Goal: Transaction & Acquisition: Download file/media

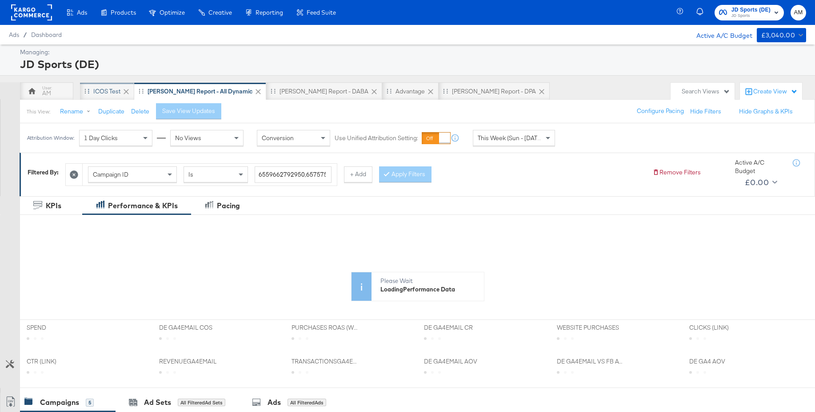
click at [104, 91] on div "iCOS Test" at bounding box center [106, 91] width 27 height 8
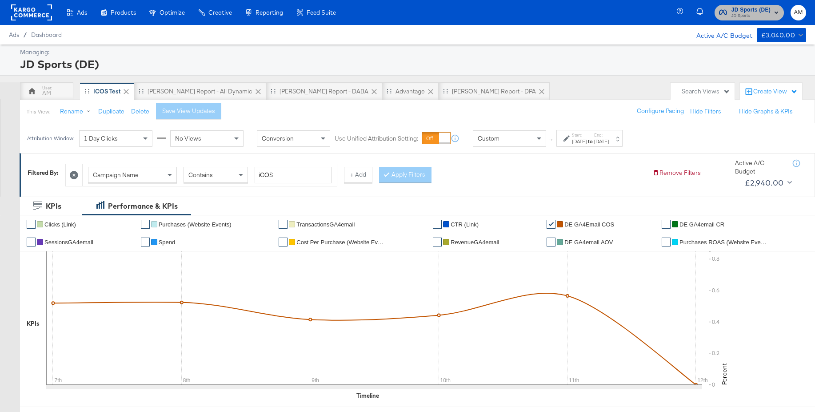
click at [738, 16] on span "JD Sports" at bounding box center [751, 15] width 39 height 7
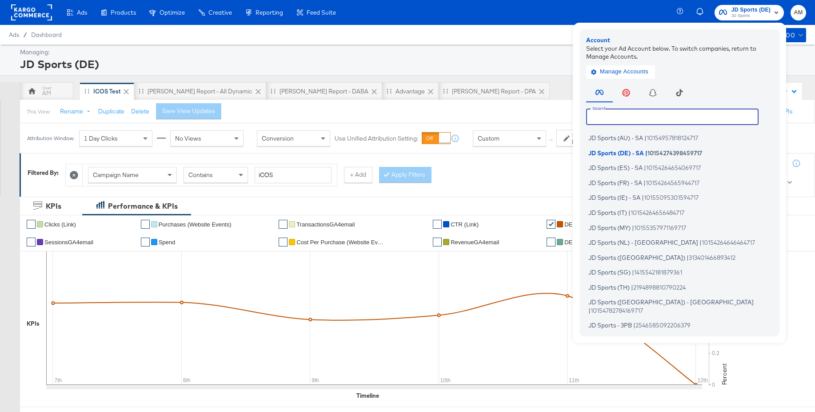
click at [611, 116] on input "text" at bounding box center [672, 116] width 173 height 16
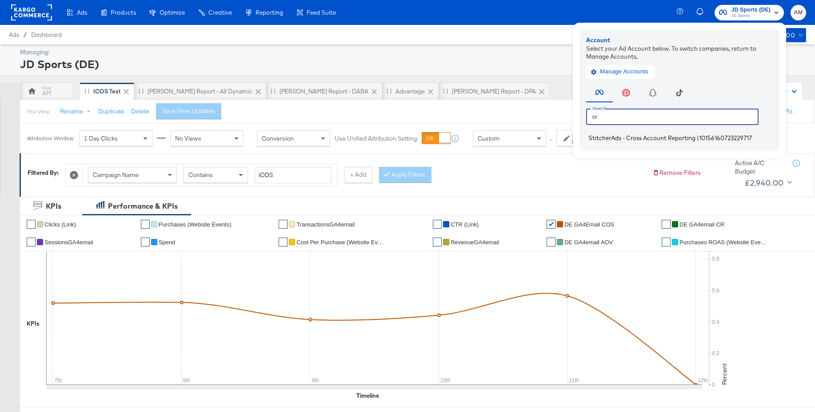
type input "cr"
click at [656, 139] on span "StitcherAds - Cross Account Reporting" at bounding box center [642, 137] width 107 height 7
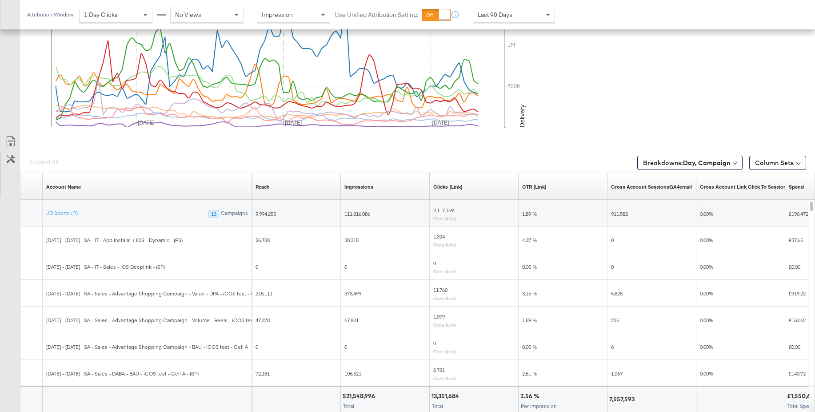
scroll to position [474, 0]
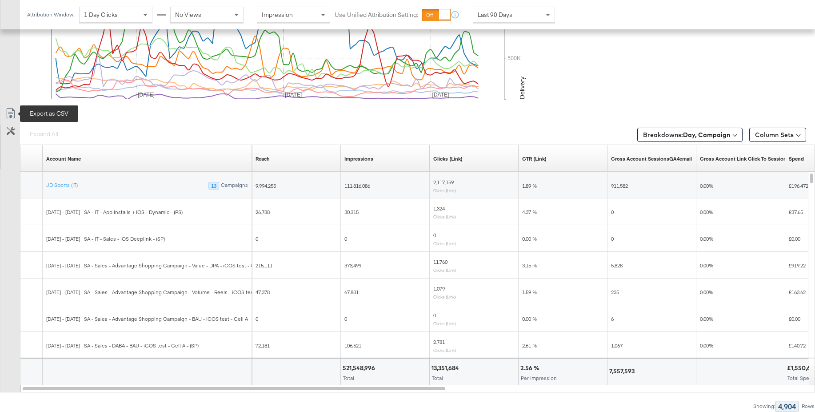
click at [11, 114] on icon at bounding box center [10, 113] width 11 height 11
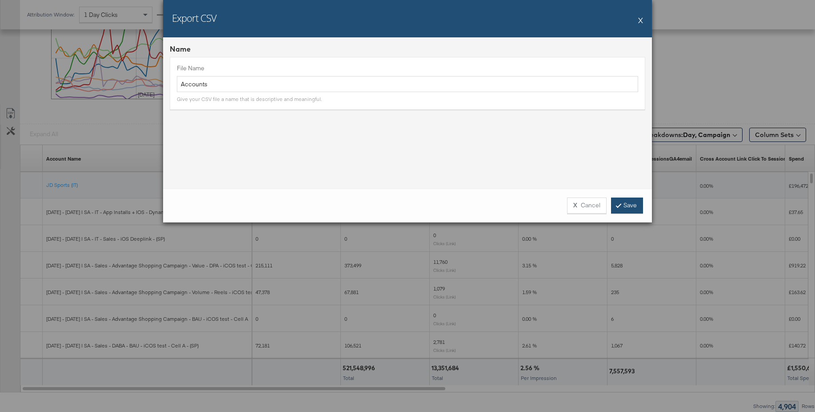
click at [629, 206] on link "Save" at bounding box center [627, 205] width 32 height 16
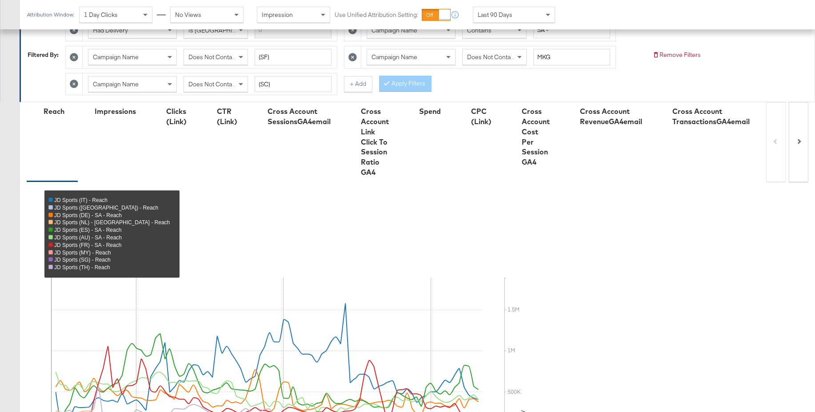
scroll to position [0, 0]
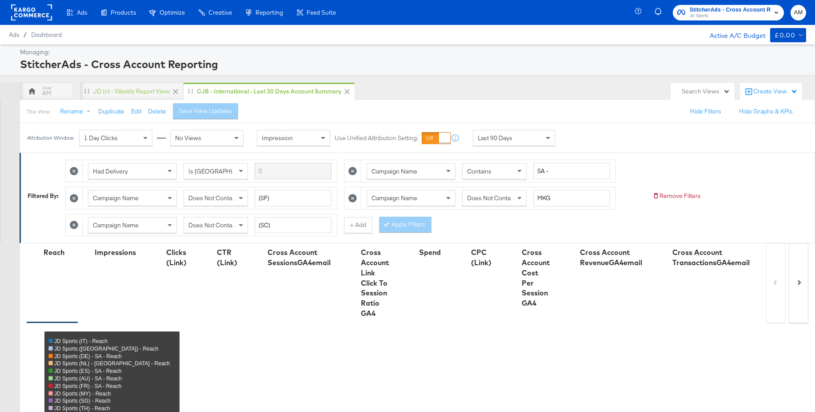
click at [728, 16] on span "JD Sports" at bounding box center [730, 15] width 81 height 7
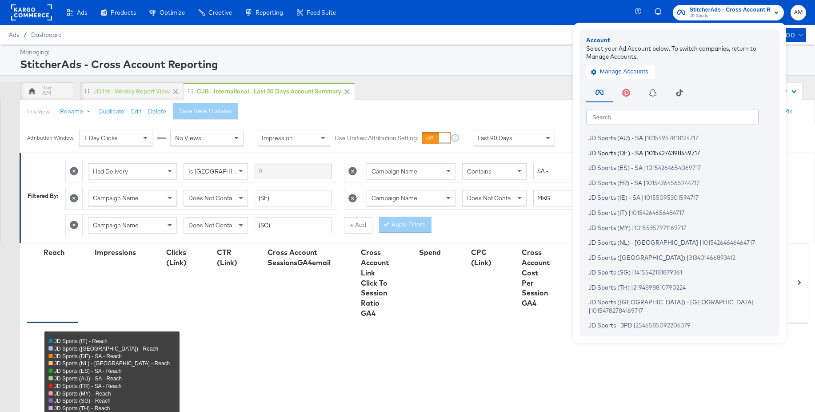
click at [614, 153] on span "JD Sports (DE) - SA" at bounding box center [616, 152] width 55 height 7
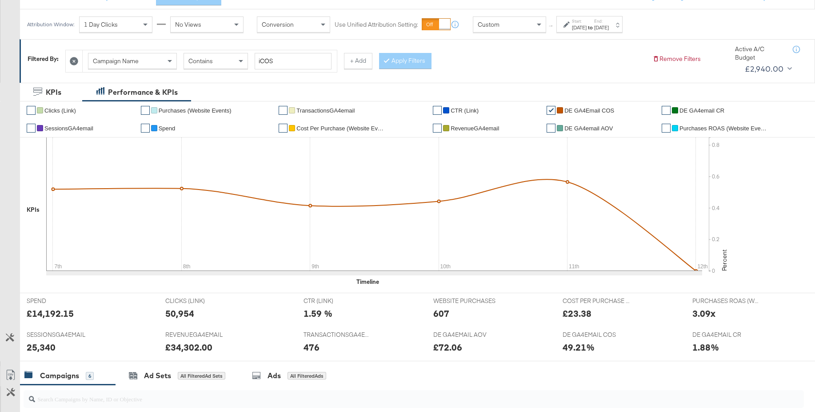
scroll to position [127, 0]
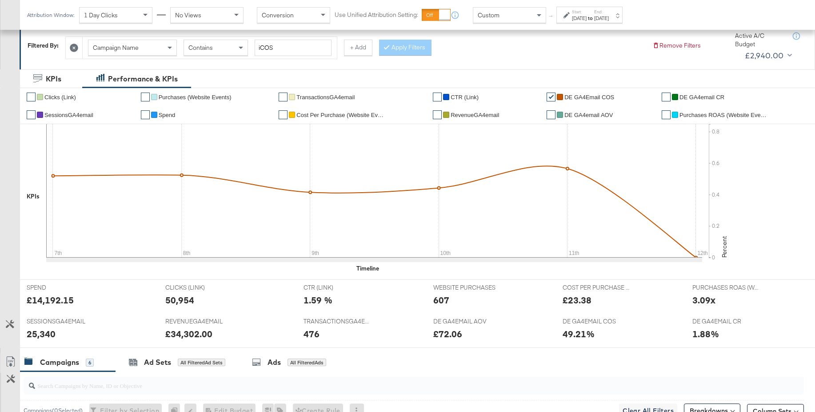
click at [587, 21] on div "[DATE]" at bounding box center [579, 18] width 15 height 7
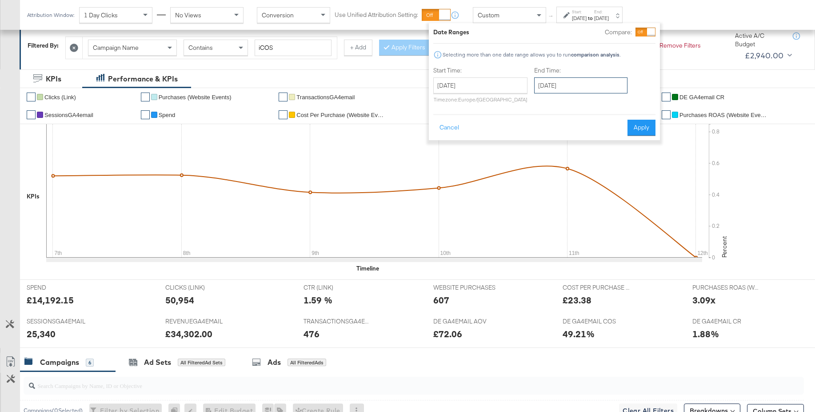
drag, startPoint x: 584, startPoint y: 83, endPoint x: 585, endPoint y: 87, distance: 4.5
click at [584, 84] on input "September 24th 2025" at bounding box center [580, 85] width 93 height 16
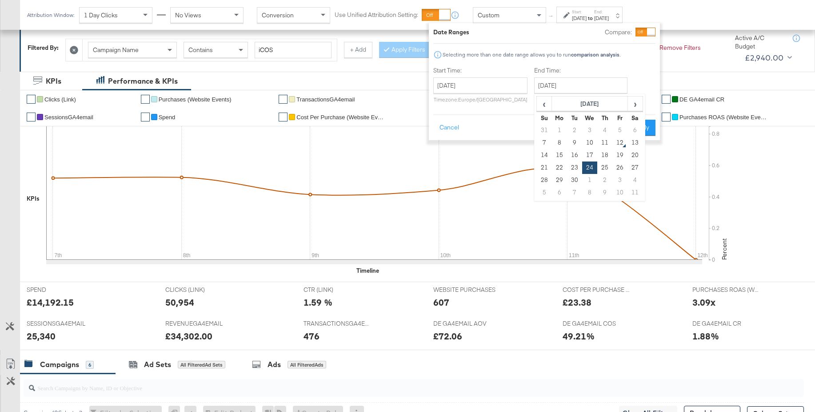
scroll to position [126, 0]
drag, startPoint x: 572, startPoint y: 165, endPoint x: 609, endPoint y: 145, distance: 42.0
click at [574, 165] on td "23" at bounding box center [574, 167] width 15 height 12
type input "September 23rd 2025"
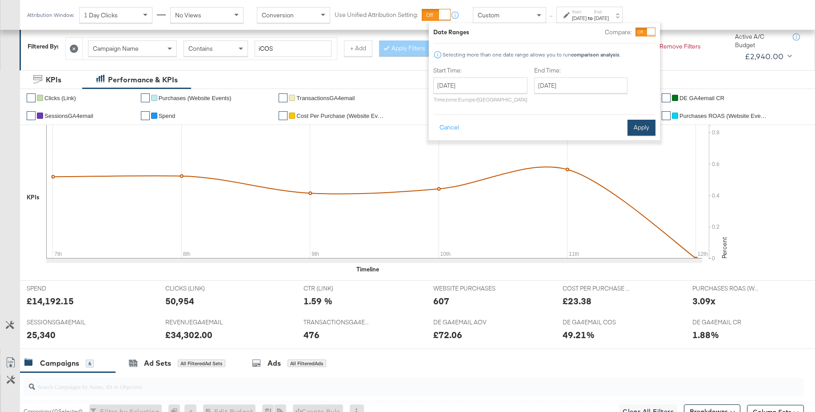
click at [634, 132] on button "Apply" at bounding box center [642, 128] width 28 height 16
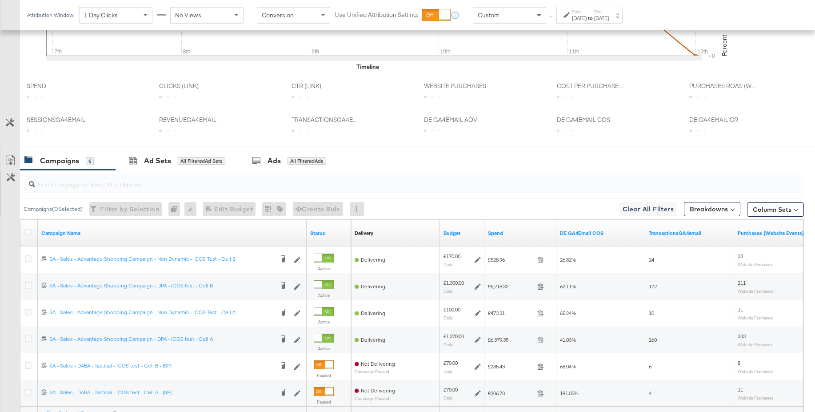
scroll to position [415, 0]
